Goal: Navigation & Orientation: Find specific page/section

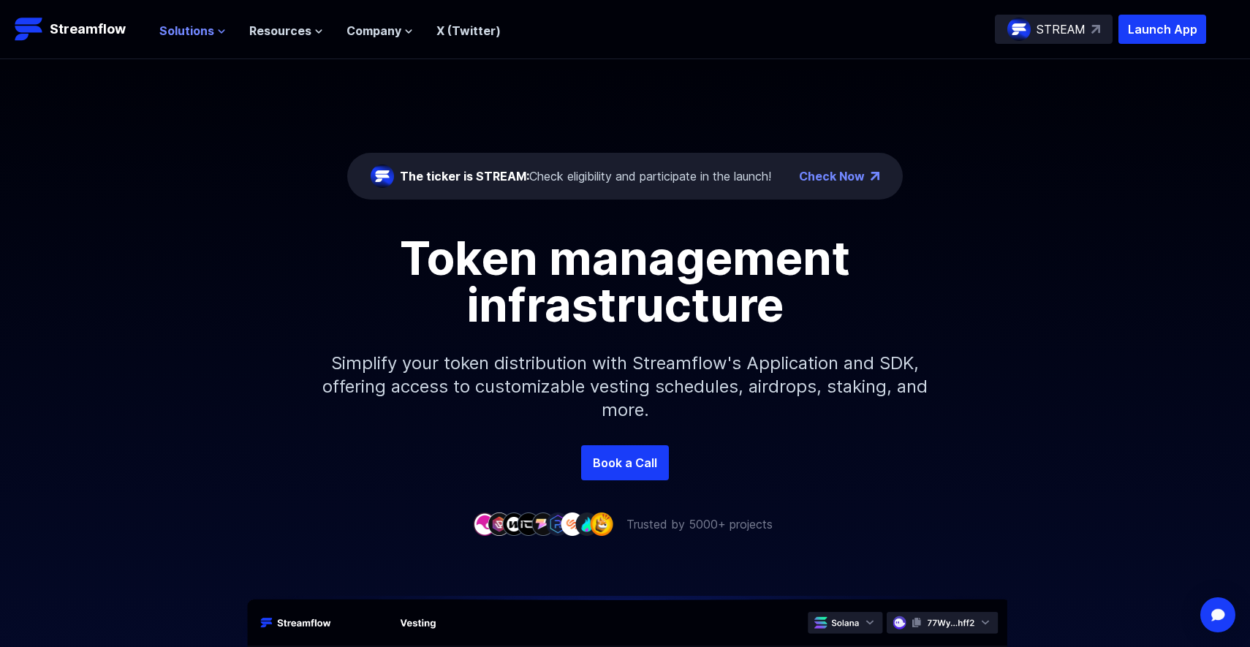
click at [197, 30] on span "Solutions" at bounding box center [186, 31] width 55 height 18
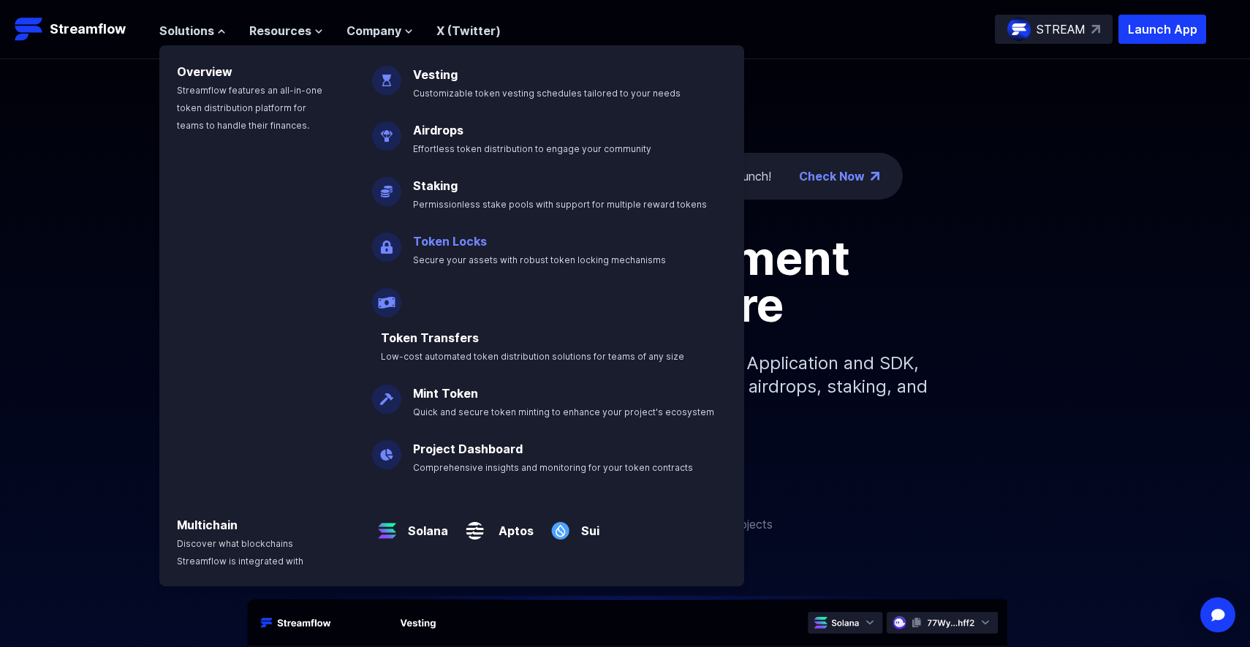
click at [453, 232] on p "Token Locks Secure your assets with robust token locking mechanisms" at bounding box center [549, 244] width 291 height 47
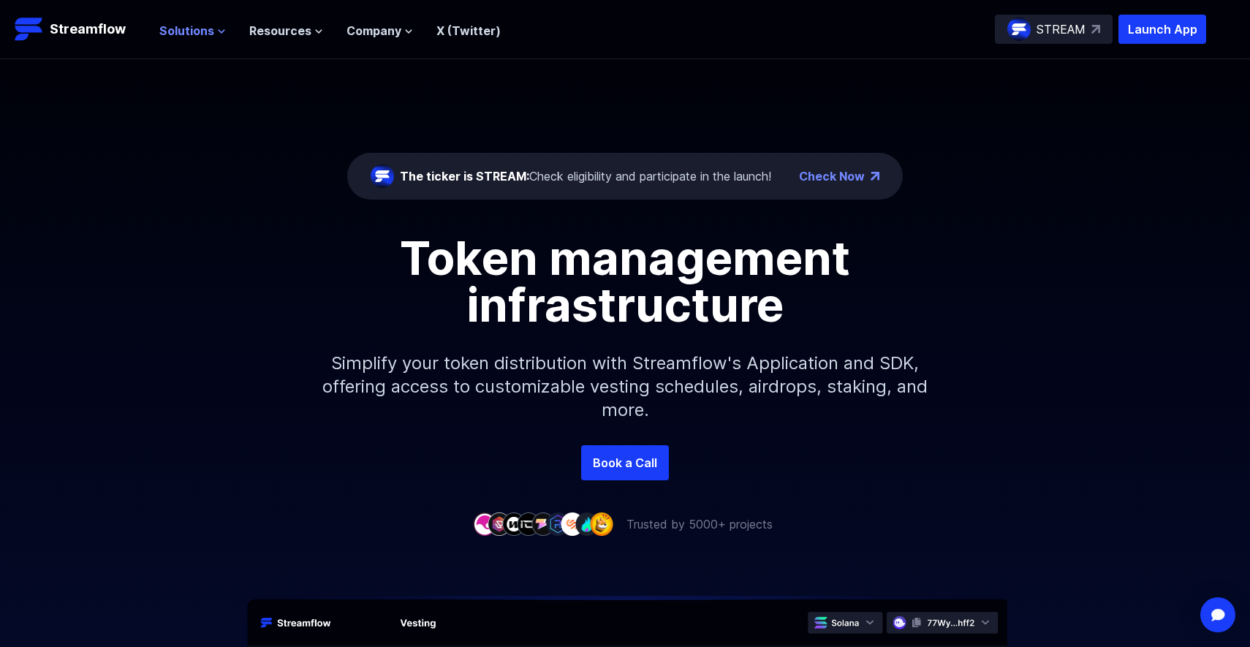
click at [178, 34] on span "Solutions" at bounding box center [186, 31] width 55 height 18
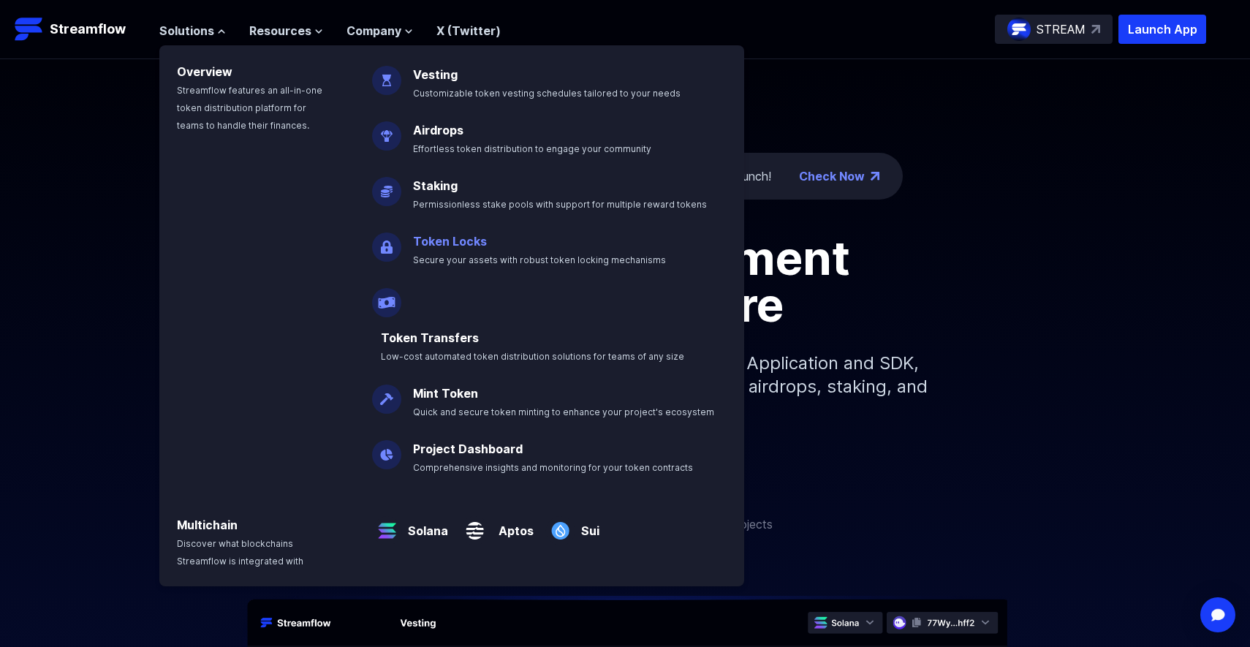
click at [431, 242] on link "Token Locks" at bounding box center [450, 241] width 74 height 15
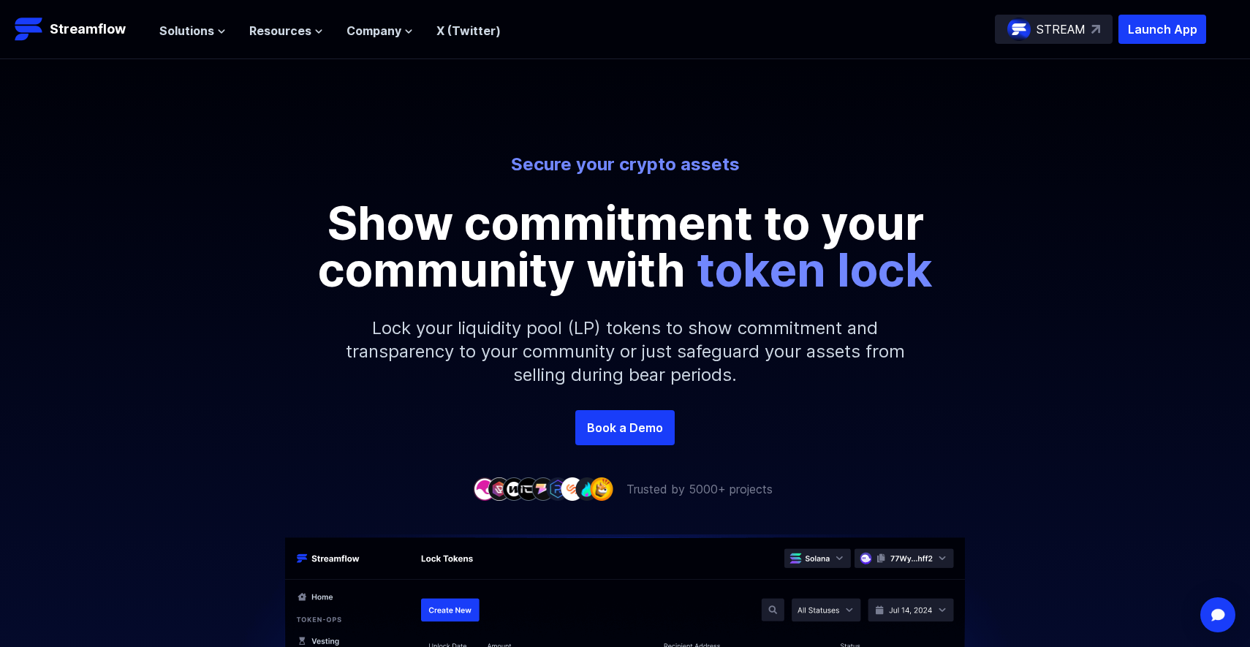
click at [1060, 32] on p "STREAM" at bounding box center [1060, 29] width 49 height 18
click at [1135, 26] on p "Launch App" at bounding box center [1162, 29] width 88 height 29
